Goal: Check status: Check status

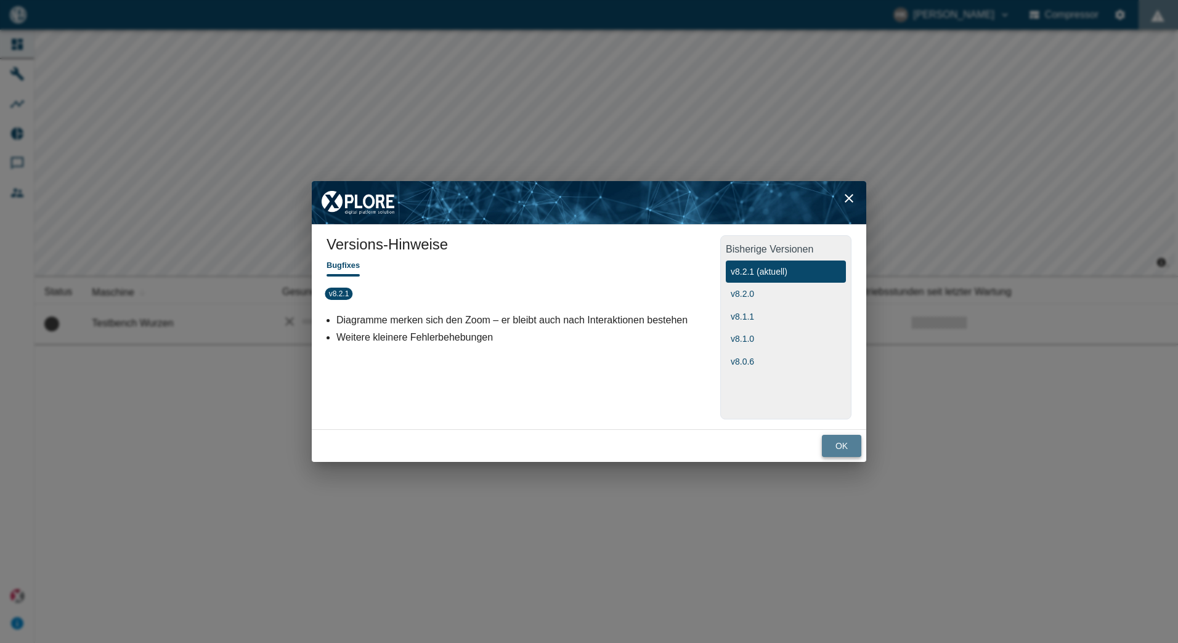
click at [843, 453] on button "ok" at bounding box center [841, 446] width 39 height 23
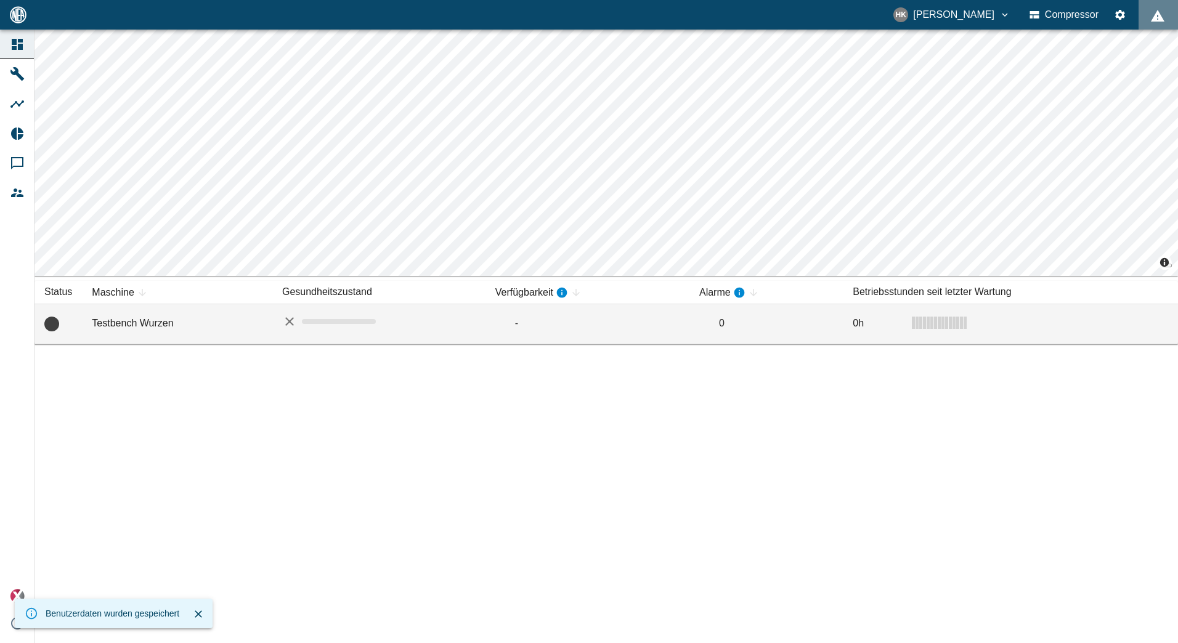
click at [142, 317] on td "Testbench Wurzen" at bounding box center [177, 324] width 190 height 40
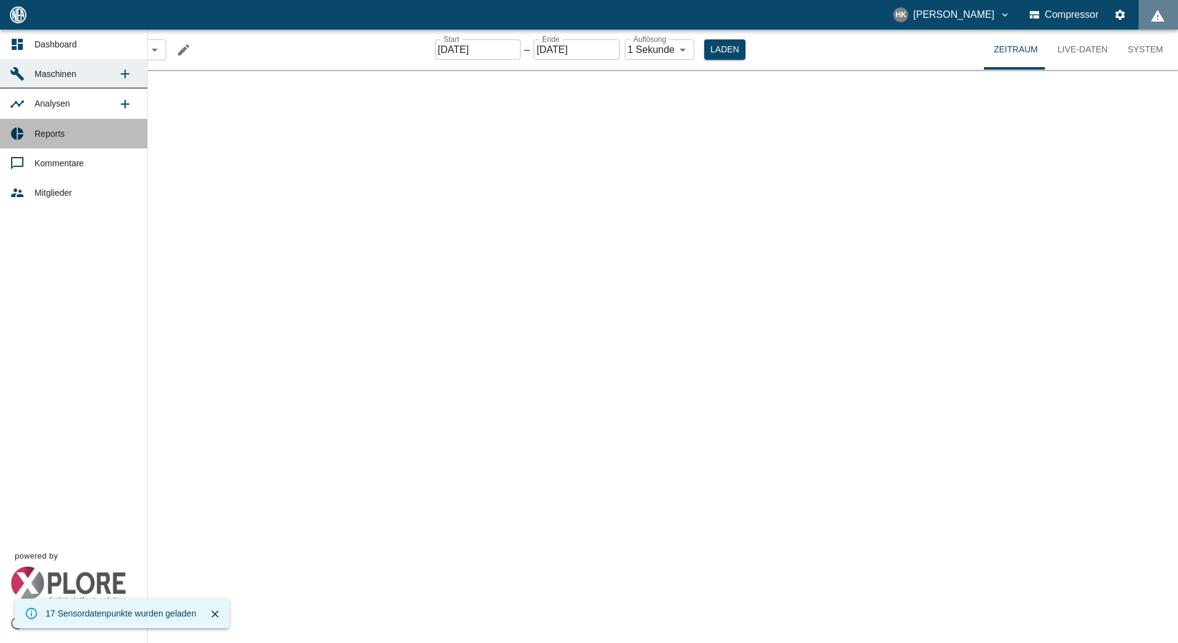
click at [57, 129] on span "Reports" at bounding box center [49, 134] width 30 height 10
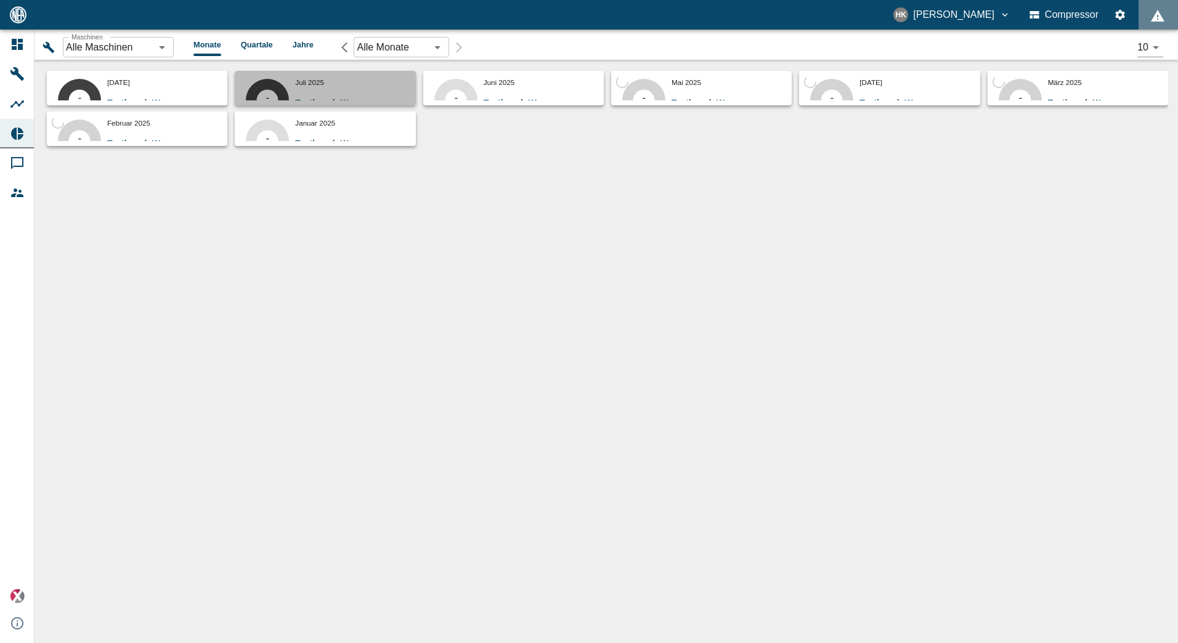
click at [342, 84] on div "Juli 2025 Testbench Wurzen" at bounding box center [352, 88] width 115 height 25
type input "24f64169-0514-4c8f-bd75-b3d7192dbca6"
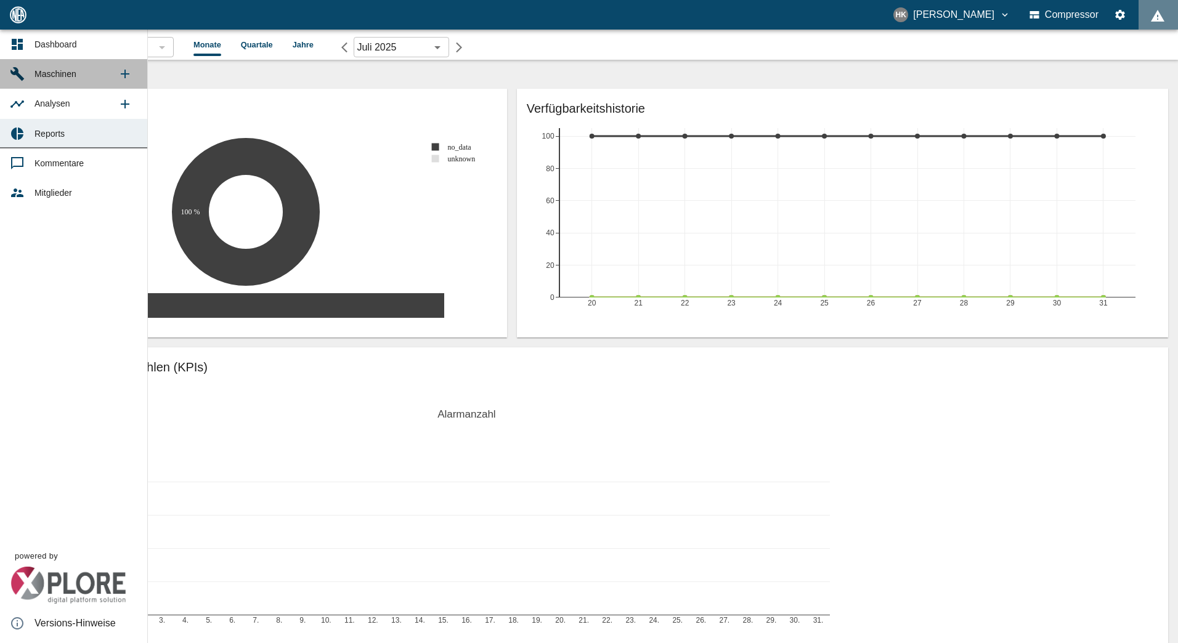
click at [42, 70] on span "Maschinen" at bounding box center [55, 74] width 42 height 10
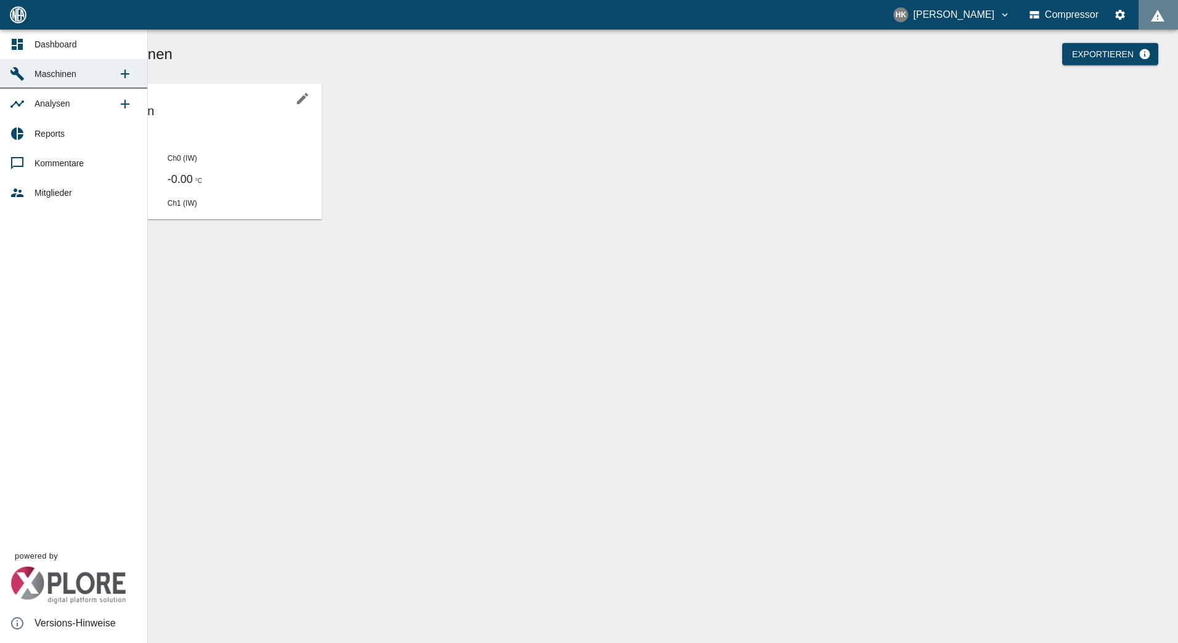
click at [128, 74] on icon "new /machines" at bounding box center [125, 74] width 9 height 9
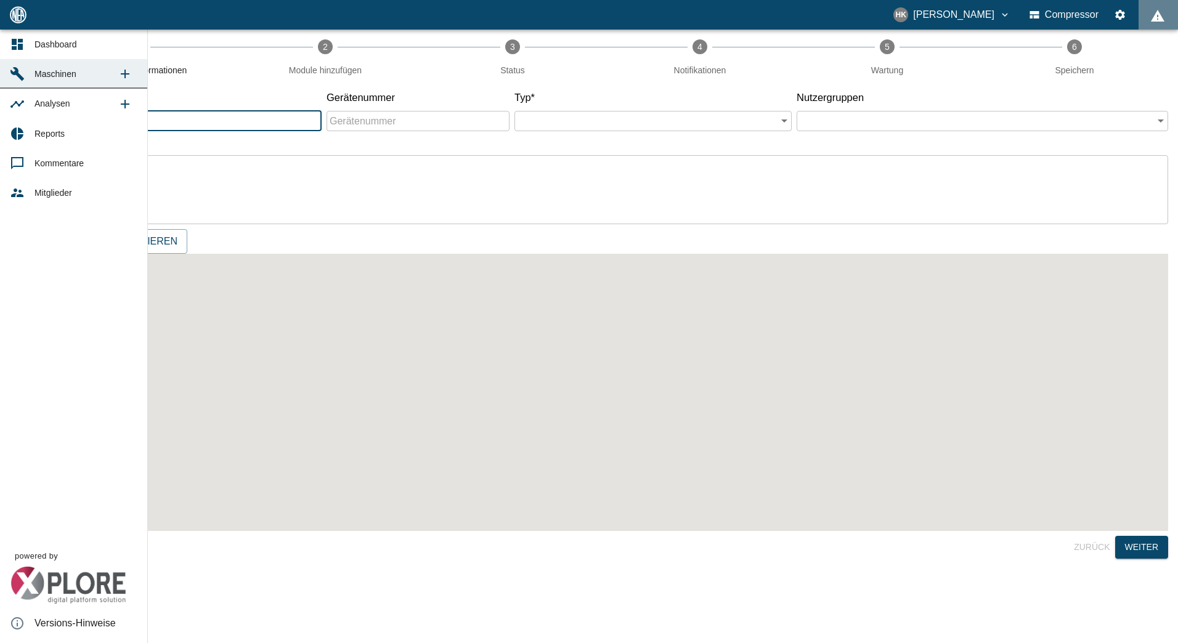
click at [78, 74] on span "Maschinen" at bounding box center [75, 74] width 83 height 15
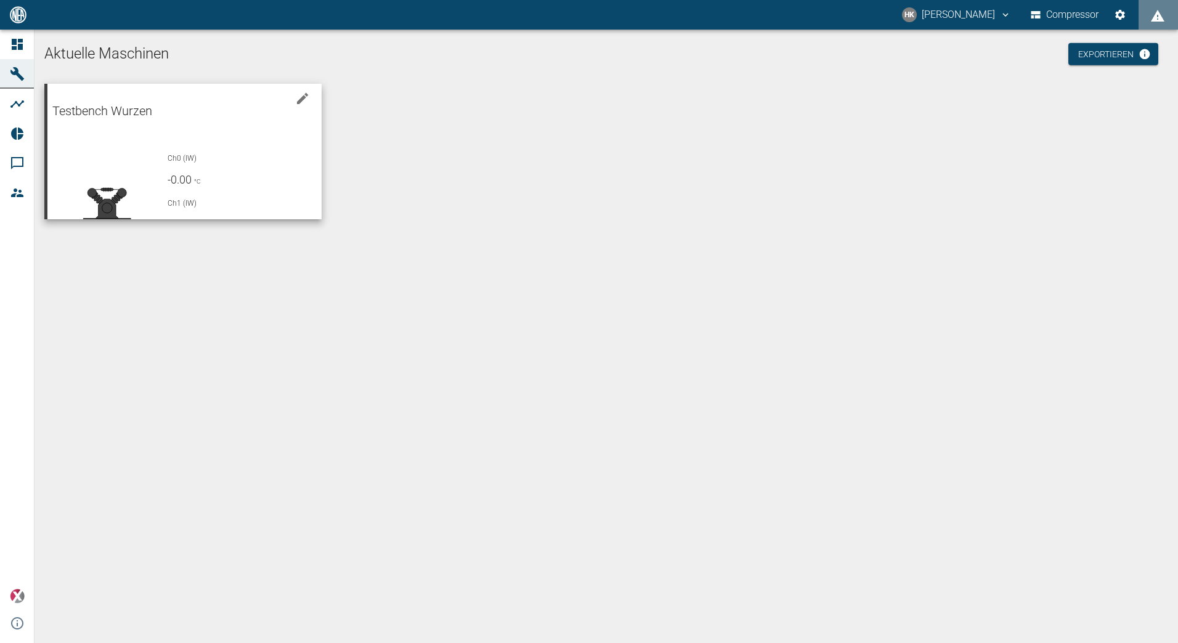
click at [175, 154] on span "Ch0 (IW)" at bounding box center [182, 158] width 29 height 9
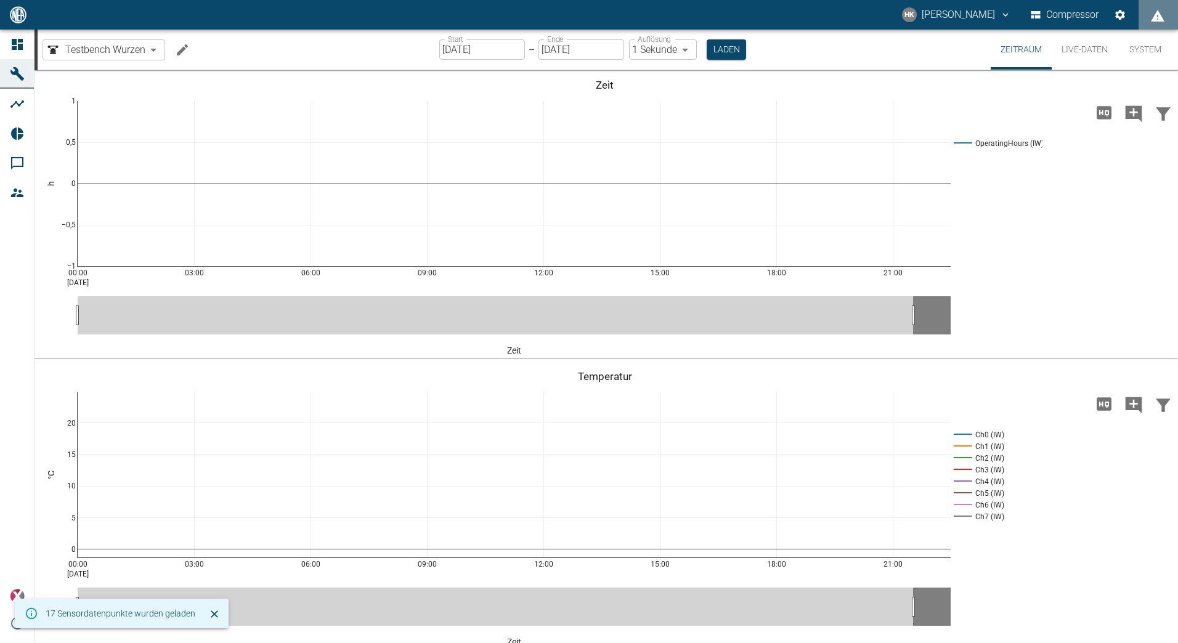
click at [1083, 47] on button "Live-Daten" at bounding box center [1084, 50] width 66 height 40
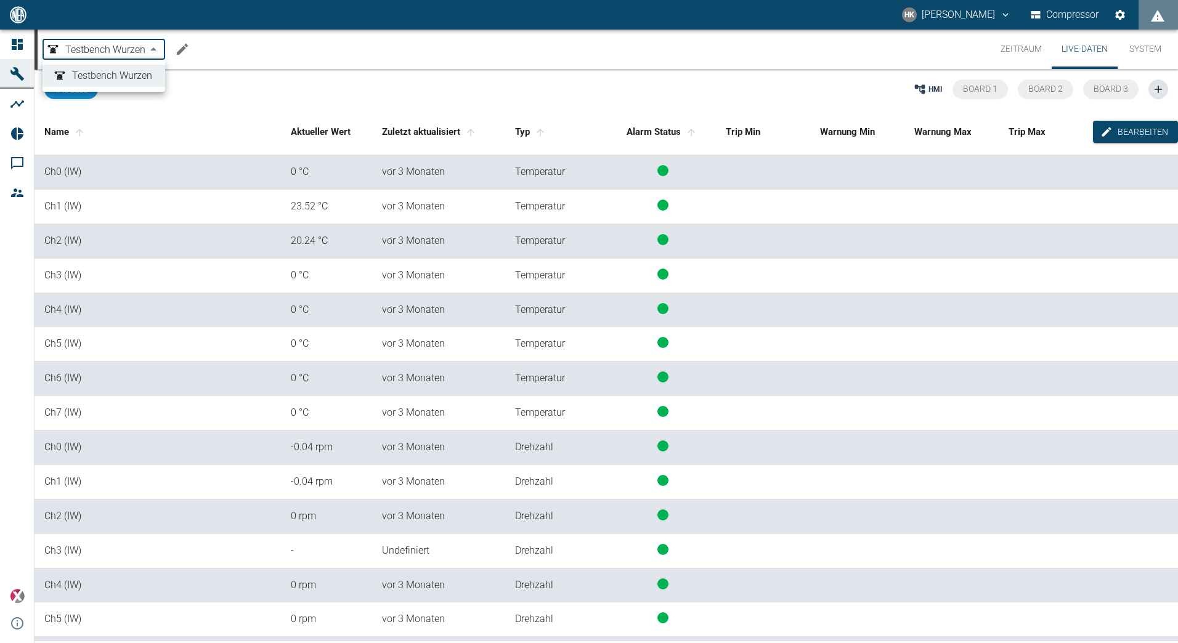
click at [140, 55] on body "HK [PERSON_NAME] Compressor Dashboard Maschinen Analysen Reports Kommentare Mit…" at bounding box center [589, 321] width 1178 height 643
click at [140, 55] on div at bounding box center [589, 321] width 1178 height 643
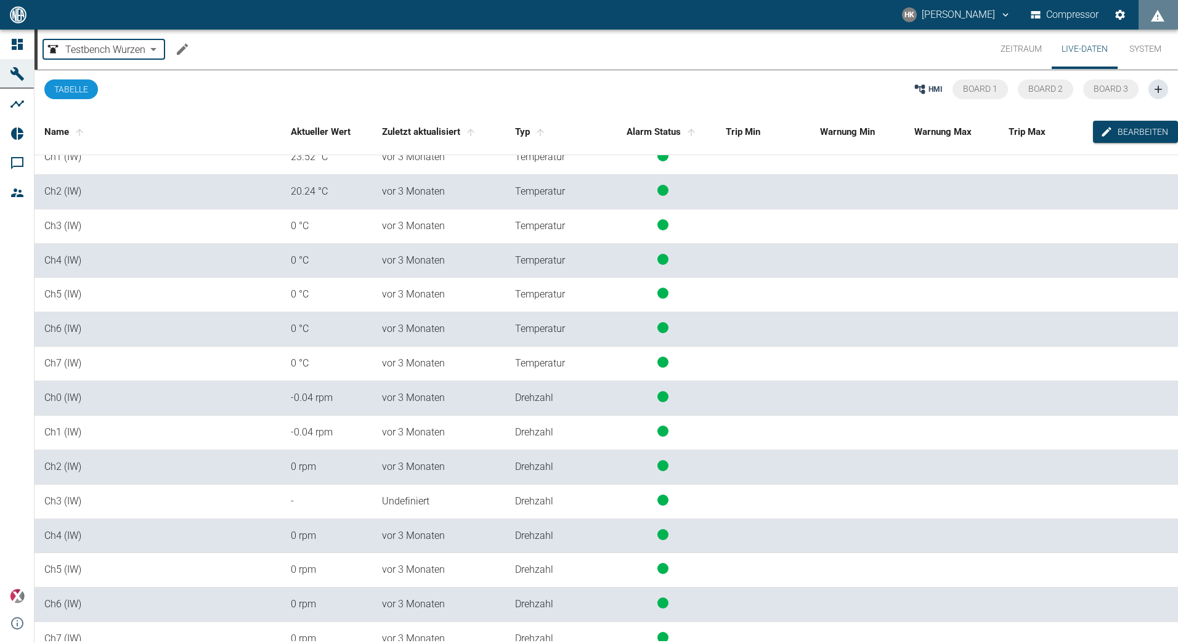
scroll to position [99, 0]
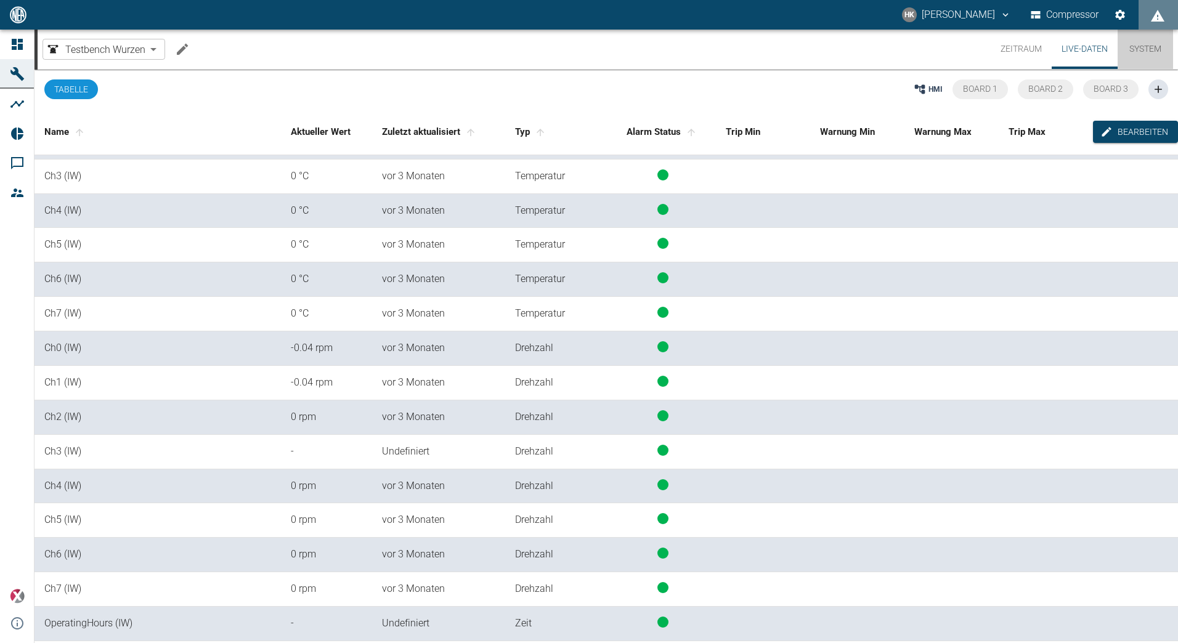
click at [1140, 56] on button "System" at bounding box center [1144, 49] width 55 height 39
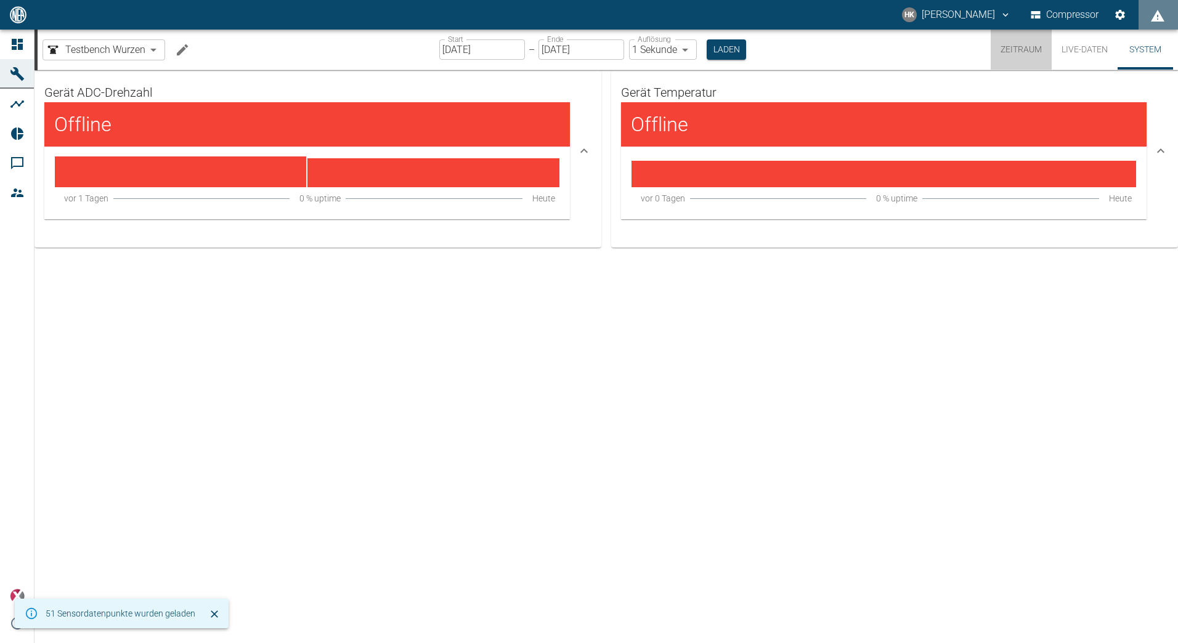
click at [1014, 51] on button "Zeitraum" at bounding box center [1020, 50] width 61 height 40
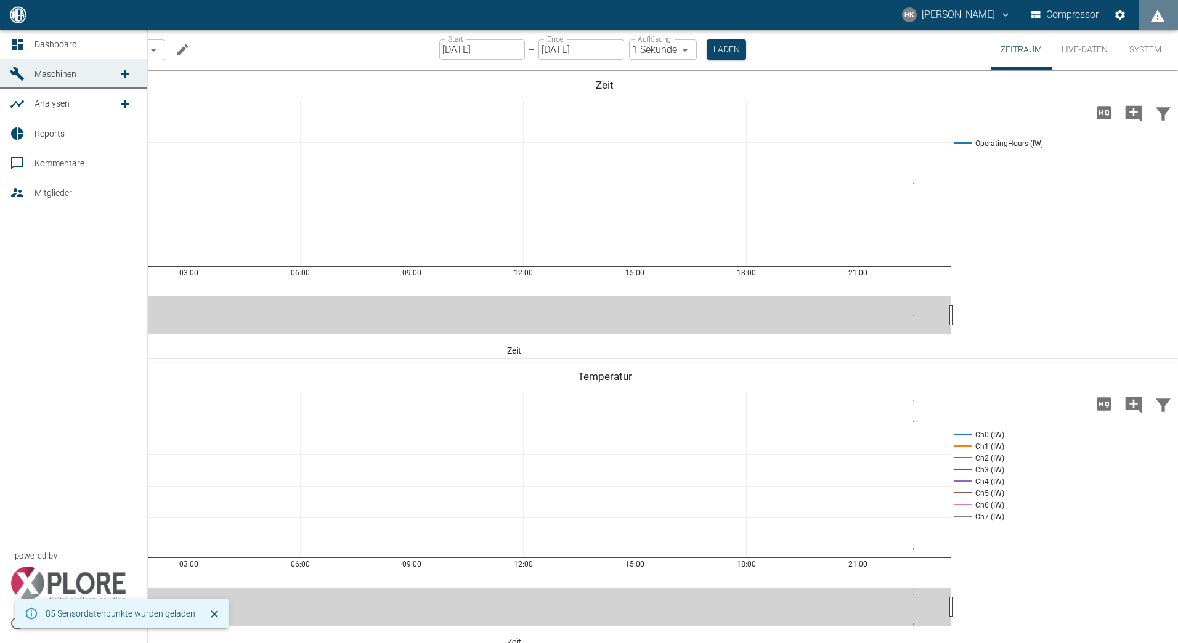
click at [22, 107] on icon at bounding box center [17, 104] width 15 height 15
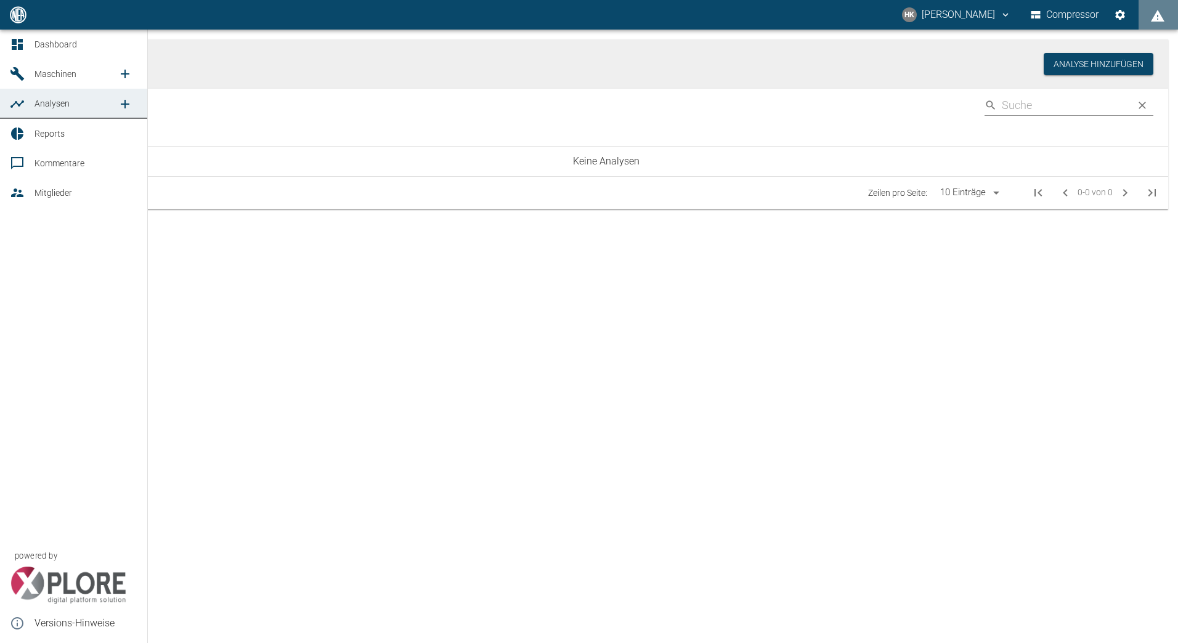
click at [31, 141] on link "Reports" at bounding box center [73, 134] width 147 height 30
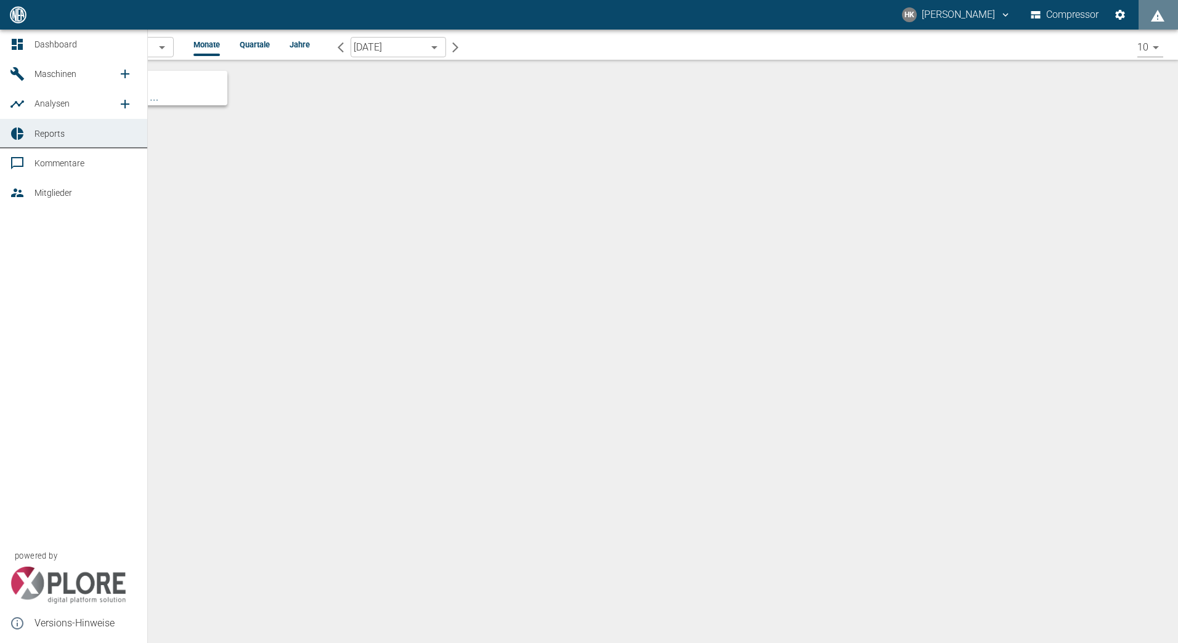
click at [36, 169] on span "Kommentare" at bounding box center [85, 163] width 103 height 15
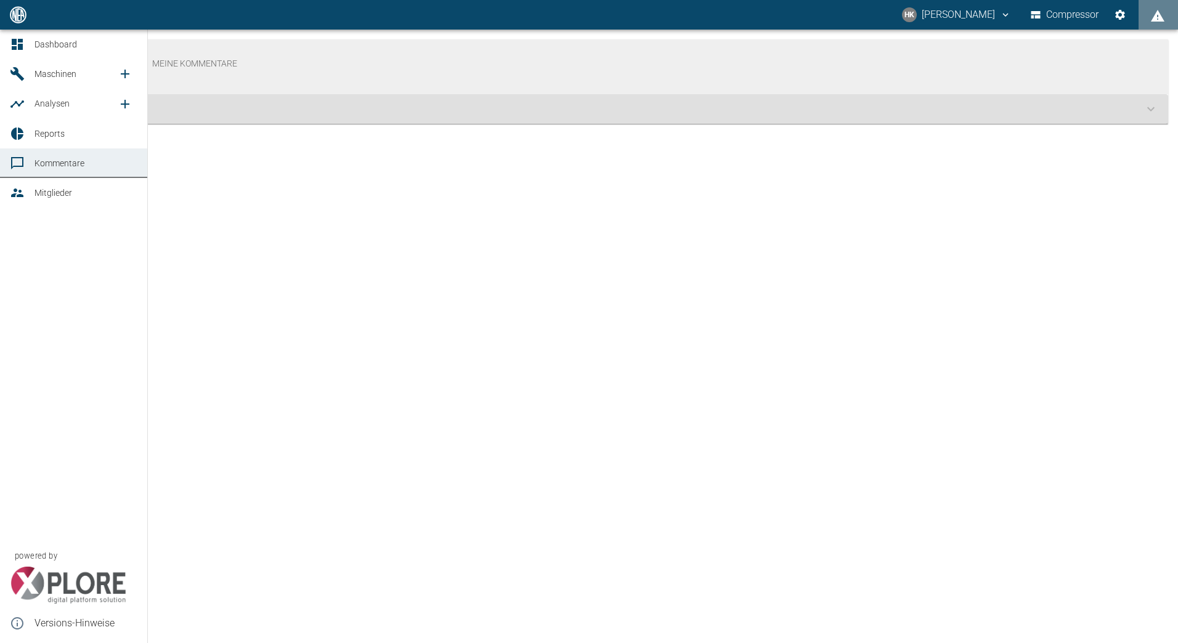
click at [36, 196] on span "Mitglieder" at bounding box center [53, 193] width 38 height 10
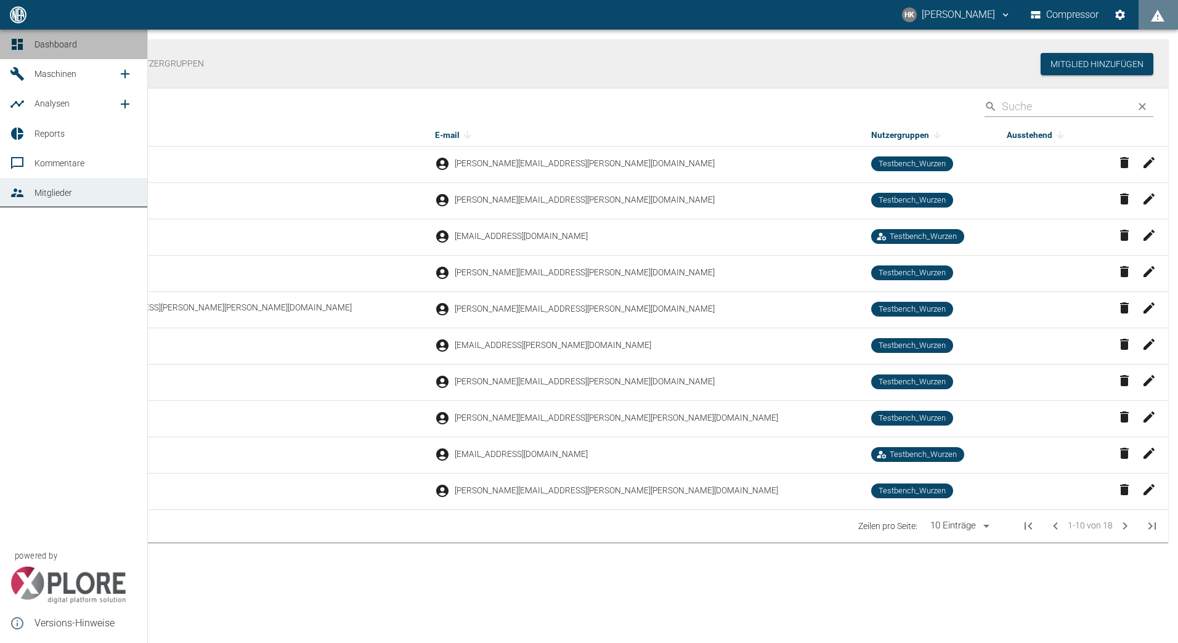
click at [61, 53] on link "Dashboard" at bounding box center [73, 45] width 147 height 30
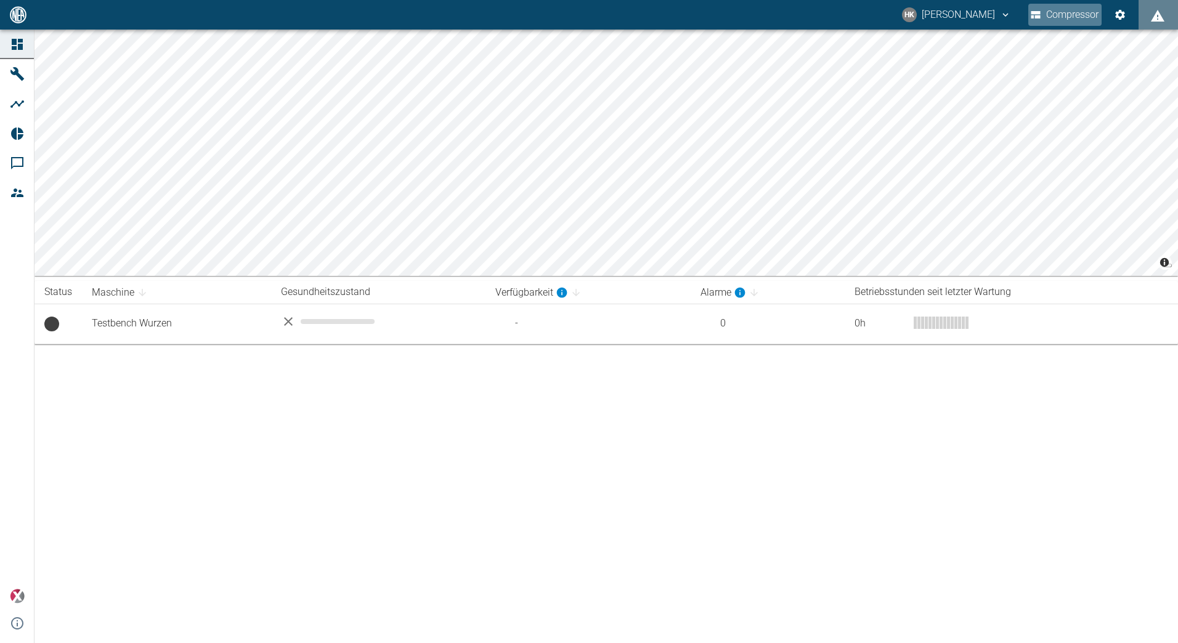
click at [1069, 18] on button "Compressor" at bounding box center [1064, 15] width 73 height 22
click at [1125, 16] on icon "Einstellungen" at bounding box center [1120, 15] width 12 height 12
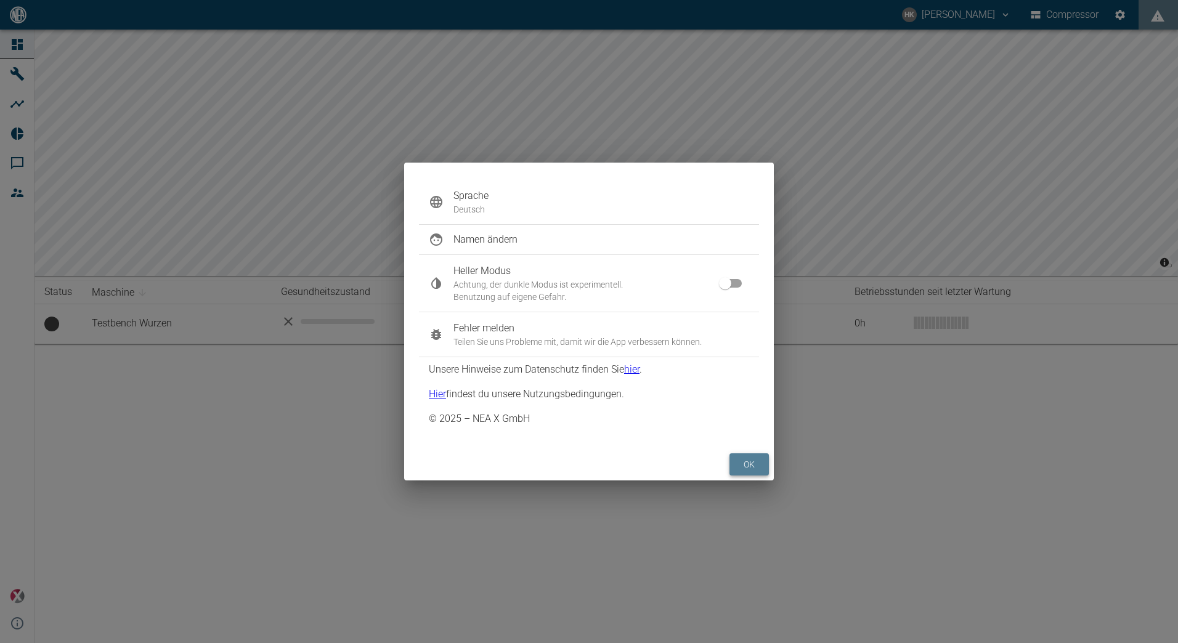
click at [744, 462] on button "ok" at bounding box center [748, 464] width 39 height 23
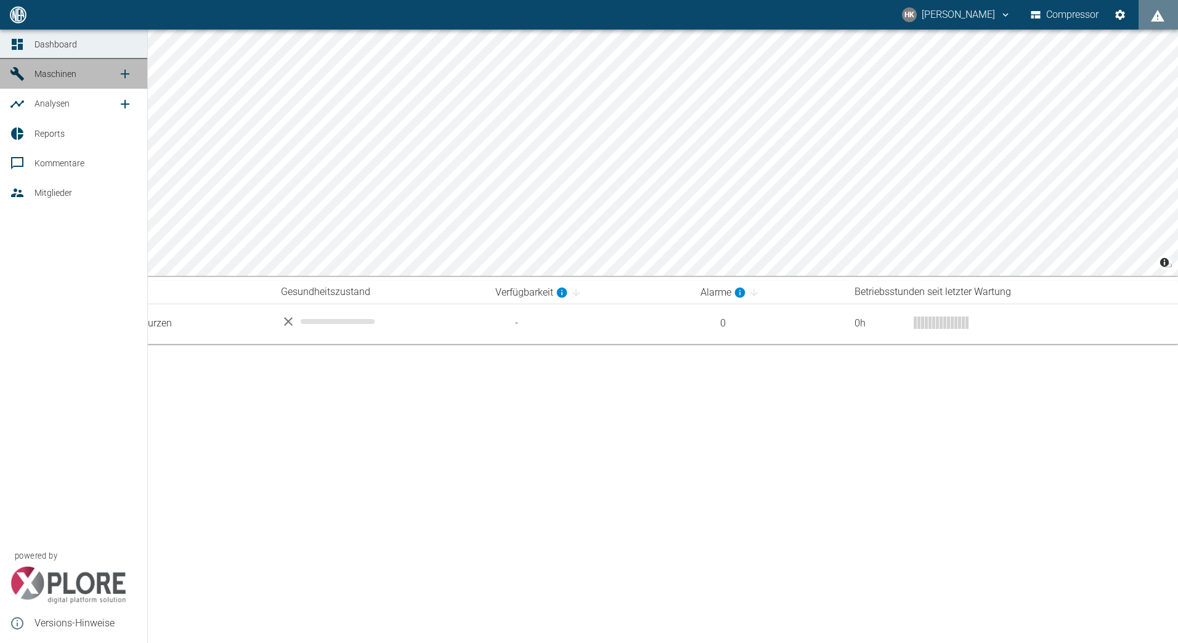
click at [70, 73] on span "Maschinen" at bounding box center [55, 74] width 42 height 10
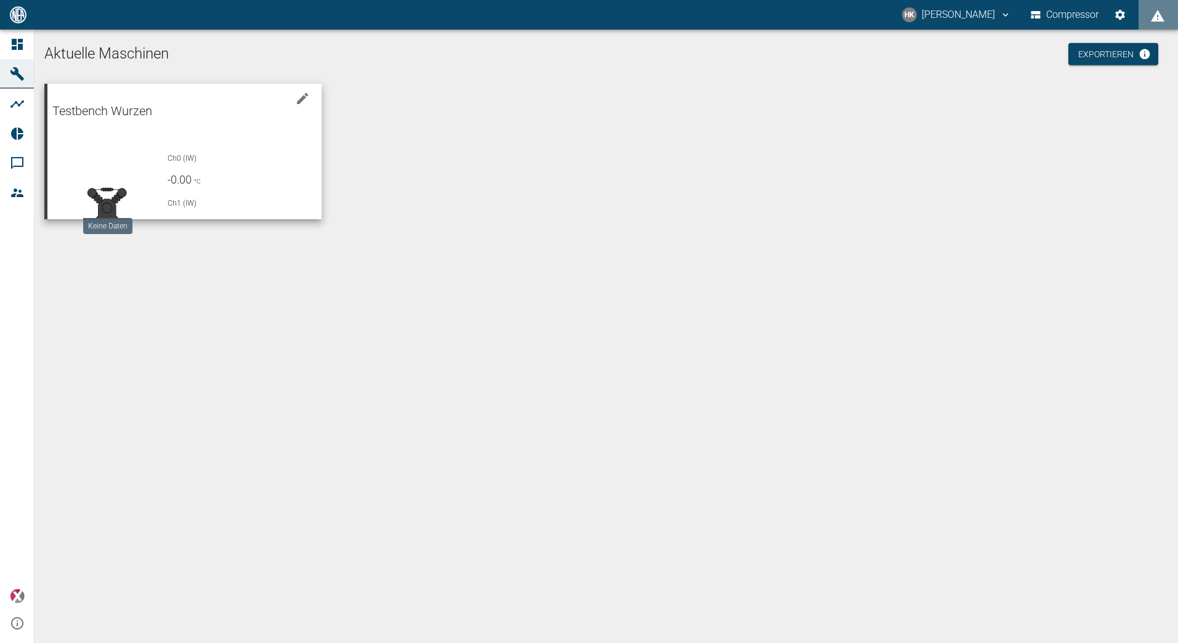
click at [109, 145] on div at bounding box center [107, 203] width 100 height 116
